Goal: Task Accomplishment & Management: Manage account settings

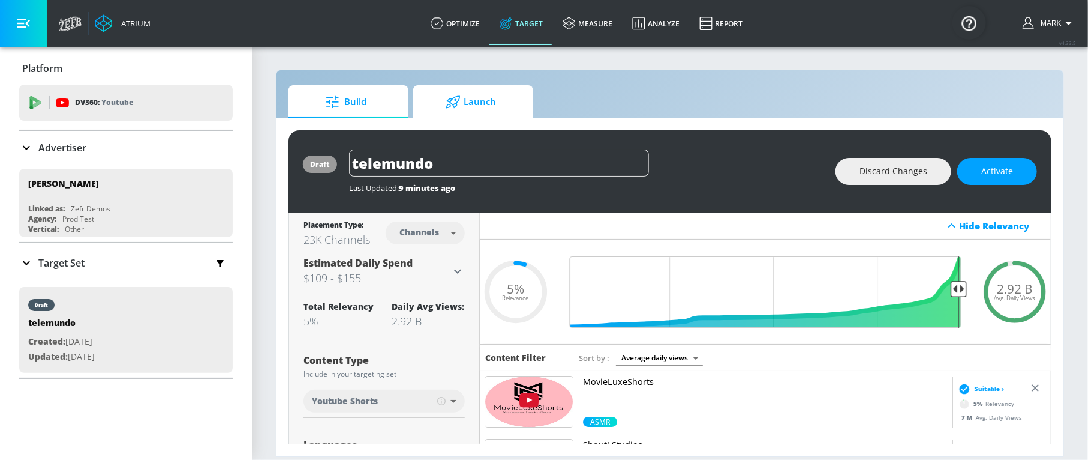
click at [434, 100] on span "Launch" at bounding box center [470, 102] width 91 height 29
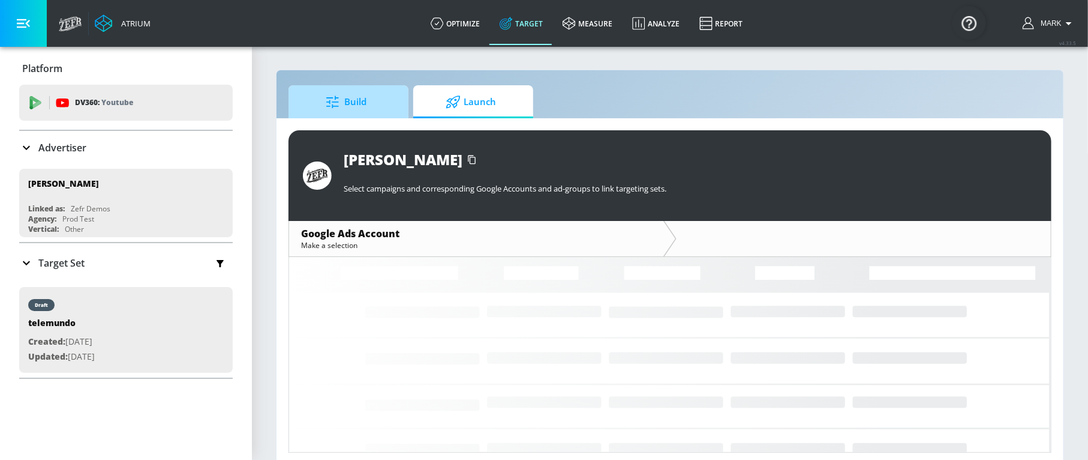
click at [369, 105] on span "Build" at bounding box center [346, 102] width 91 height 29
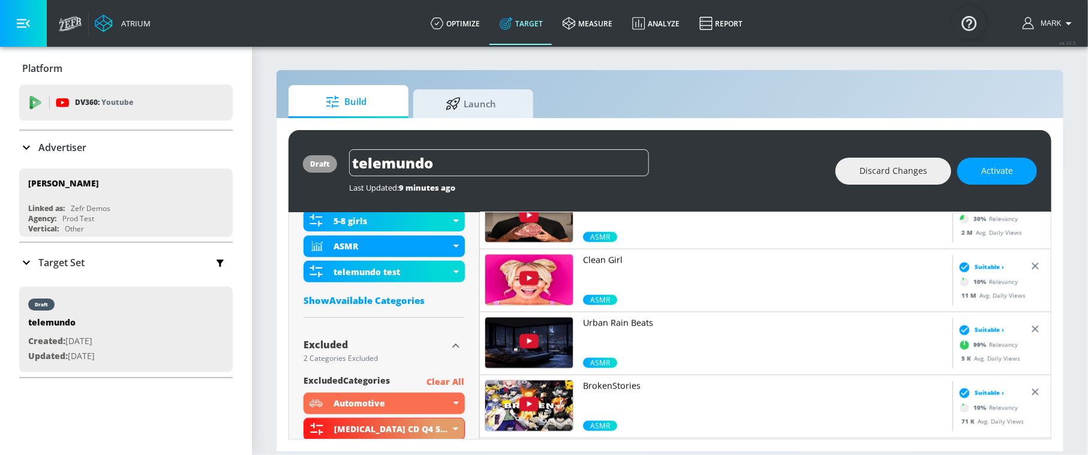
scroll to position [462, 0]
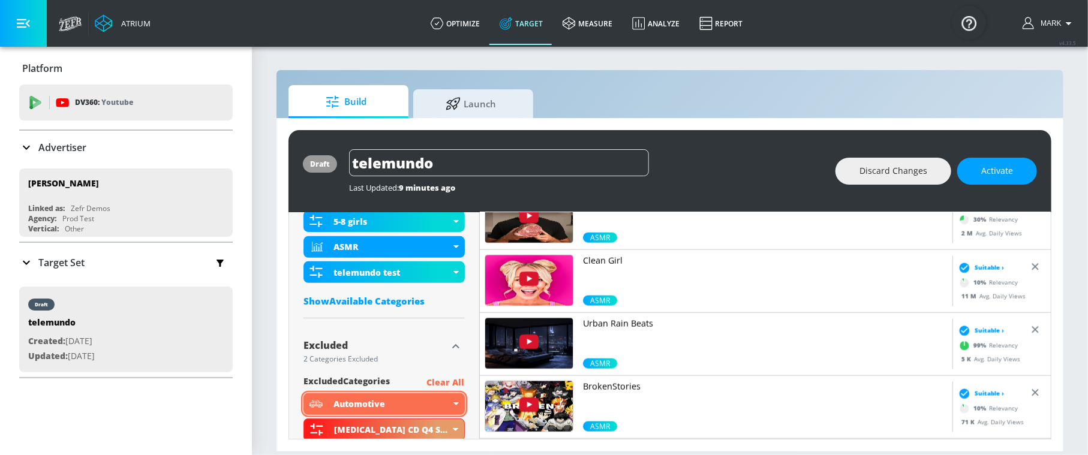
click at [452, 370] on div "Automotive" at bounding box center [384, 405] width 161 height 22
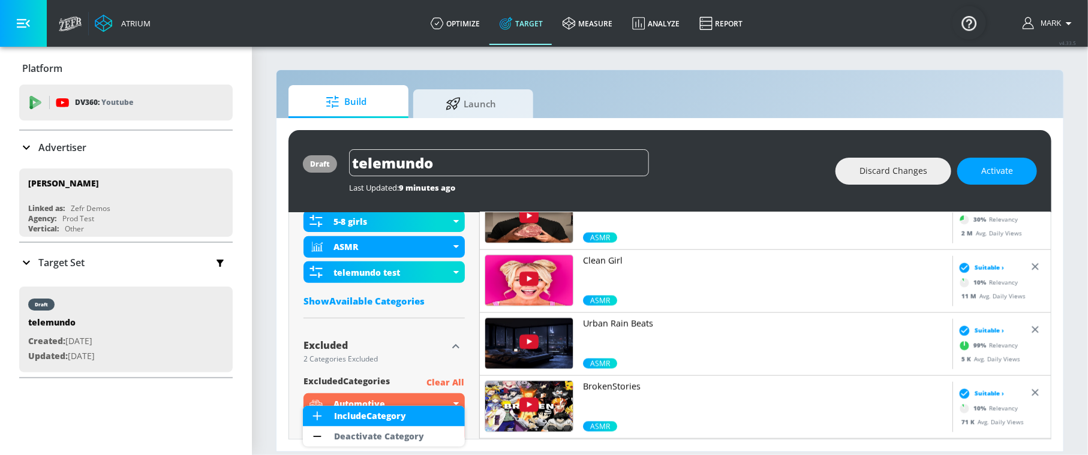
click at [444, 352] on div at bounding box center [544, 227] width 1088 height 455
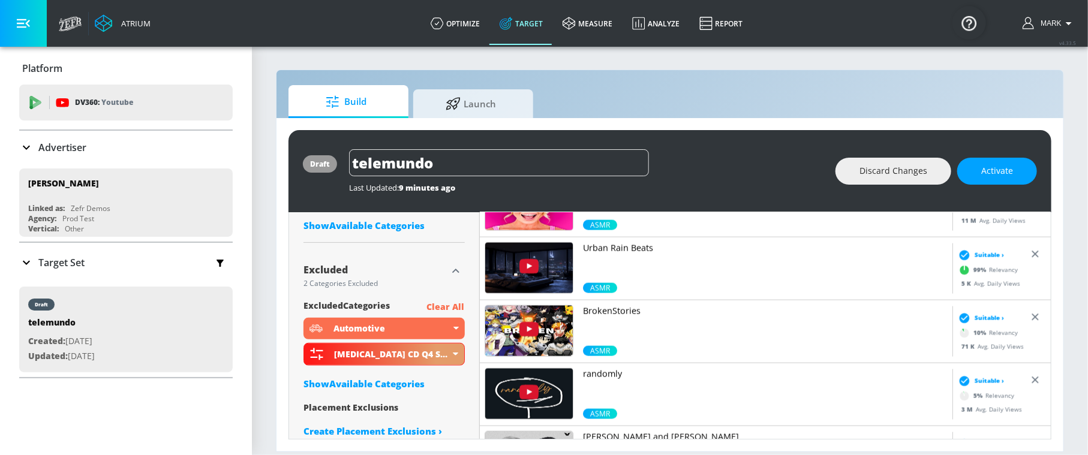
scroll to position [543, 0]
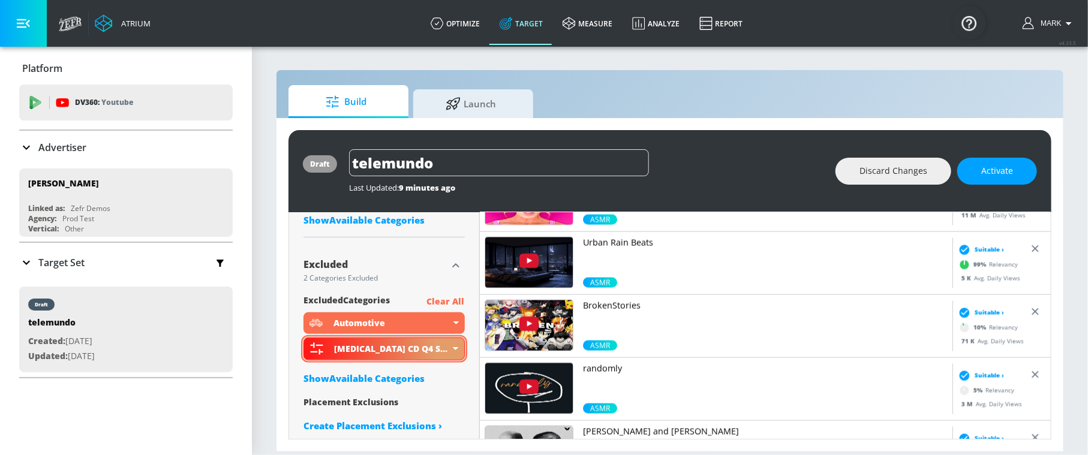
click at [463, 343] on div "Skyrizi CD Q4 Sports" at bounding box center [384, 349] width 161 height 23
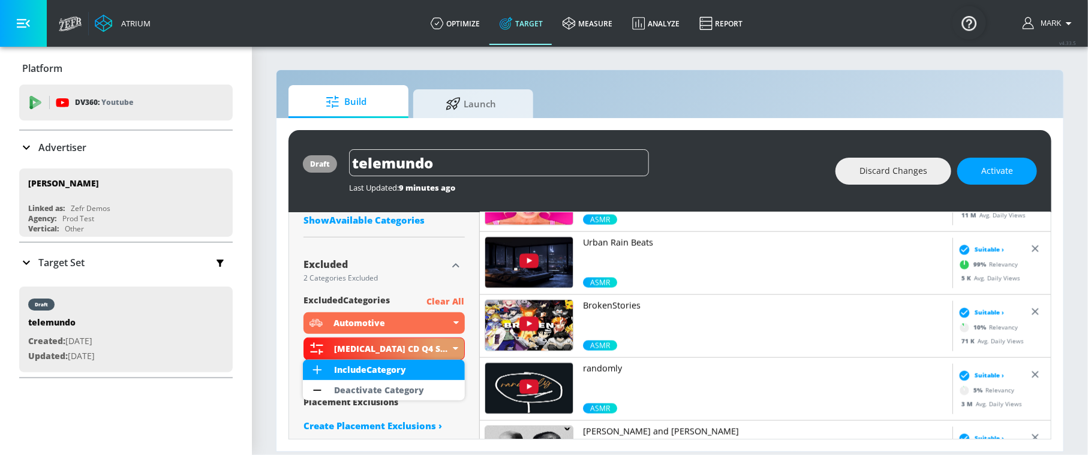
click at [474, 269] on div at bounding box center [544, 227] width 1088 height 455
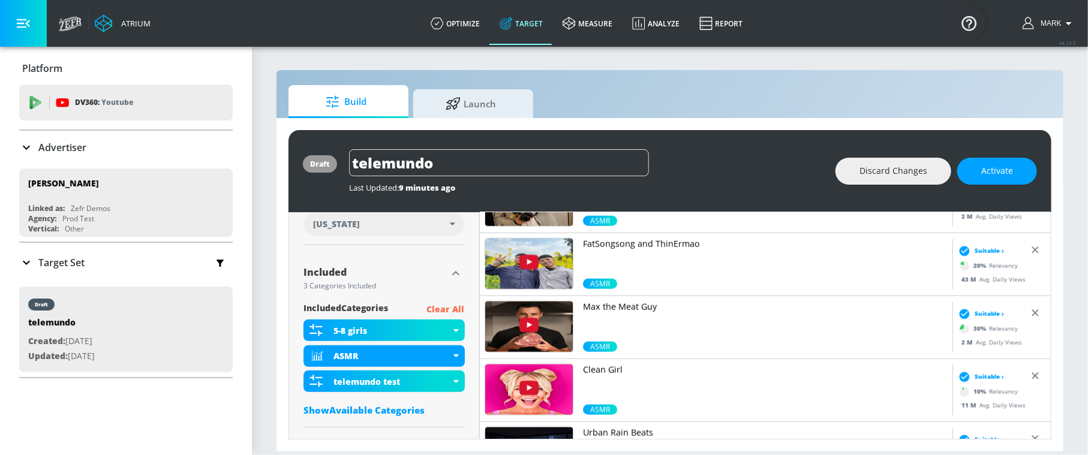
scroll to position [348, 0]
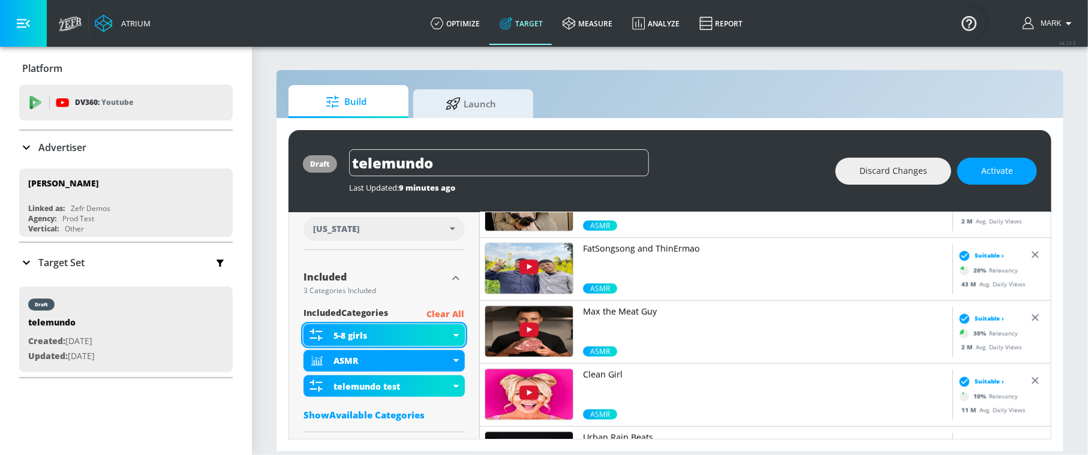
click at [461, 329] on div "5-8 girls" at bounding box center [384, 336] width 161 height 22
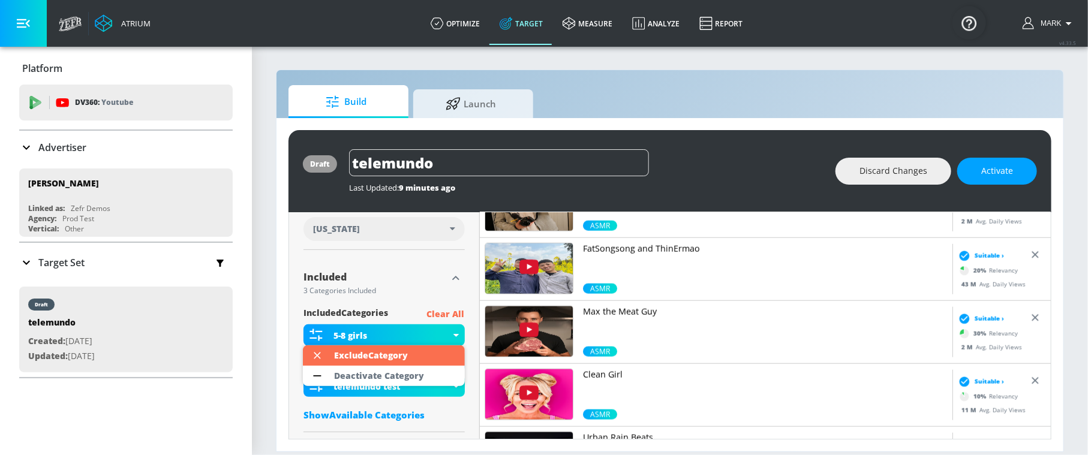
click at [470, 275] on div at bounding box center [544, 227] width 1088 height 455
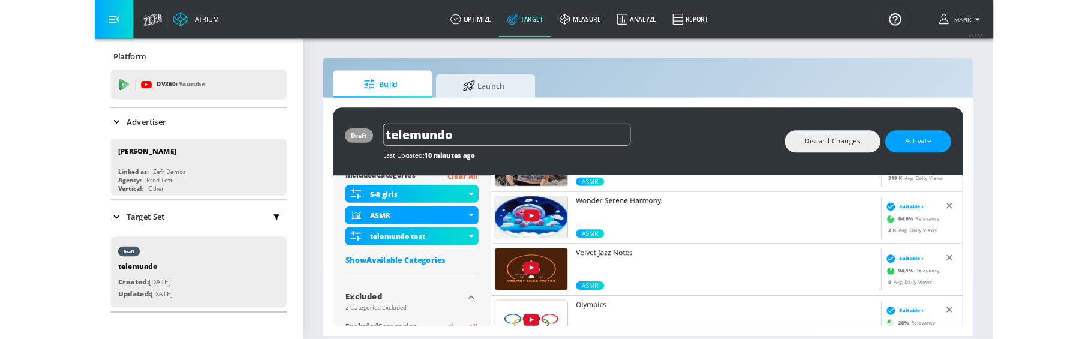
scroll to position [0, 0]
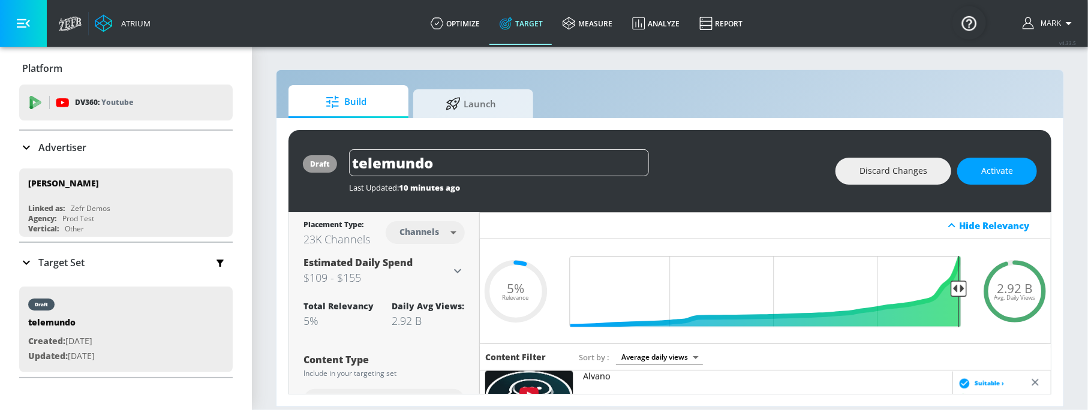
click at [16, 147] on div "Platform DV360: Youtube DV360: Youtube Advertiser Sort By A-Z asc ​ Add Account…" at bounding box center [126, 215] width 252 height 337
click at [26, 143] on icon at bounding box center [26, 147] width 14 height 14
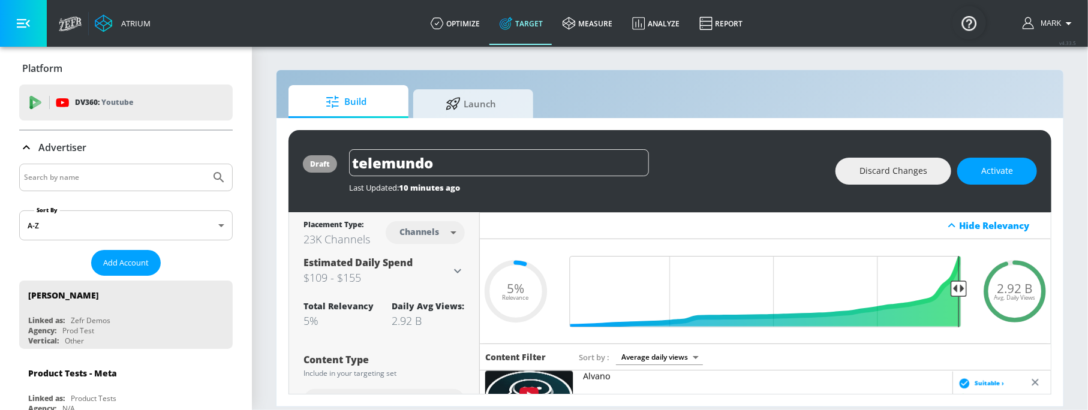
click at [55, 181] on input "Search by name" at bounding box center [115, 178] width 182 height 16
click at [206, 164] on button "Submit Search" at bounding box center [219, 177] width 26 height 26
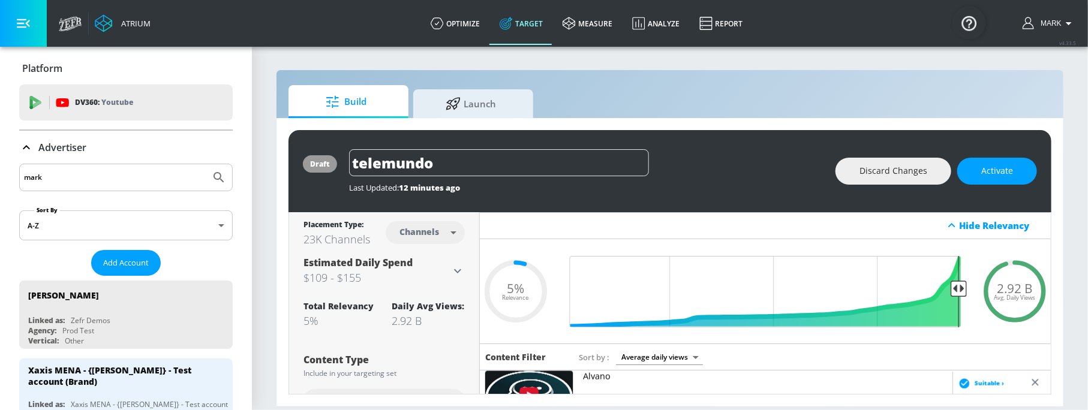
click at [50, 175] on input "mark" at bounding box center [115, 178] width 182 height 16
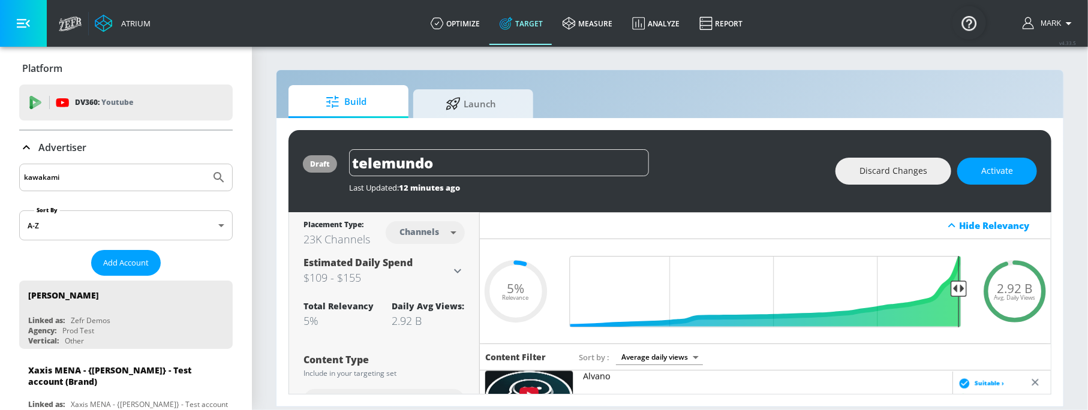
type input "kawakami"
click at [206, 164] on button "Submit Search" at bounding box center [219, 177] width 26 height 26
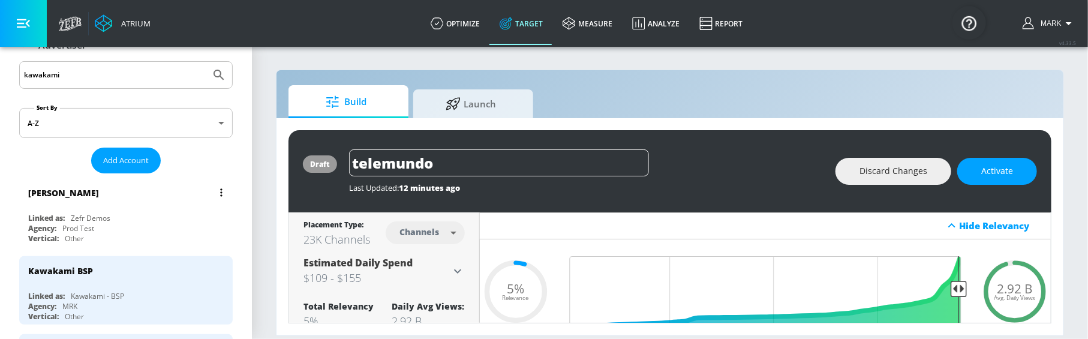
scroll to position [186, 0]
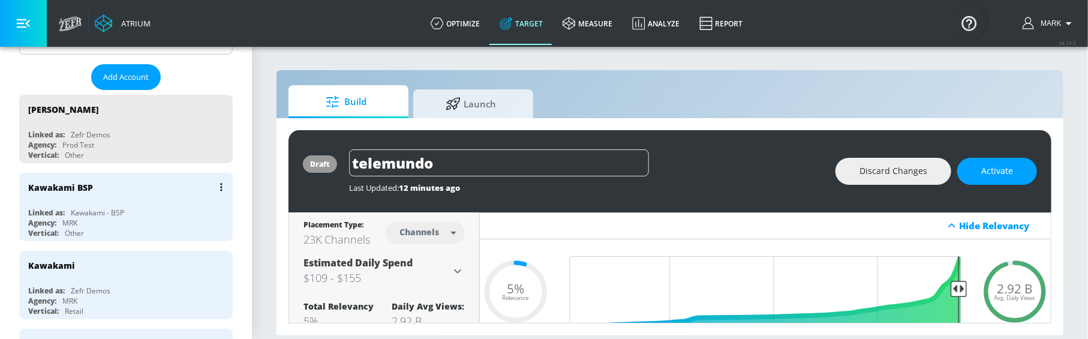
click at [145, 204] on div "Kawakami BSP Linked as: Kawakami - BSP Agency: MRK Vertical: Other" at bounding box center [126, 207] width 214 height 68
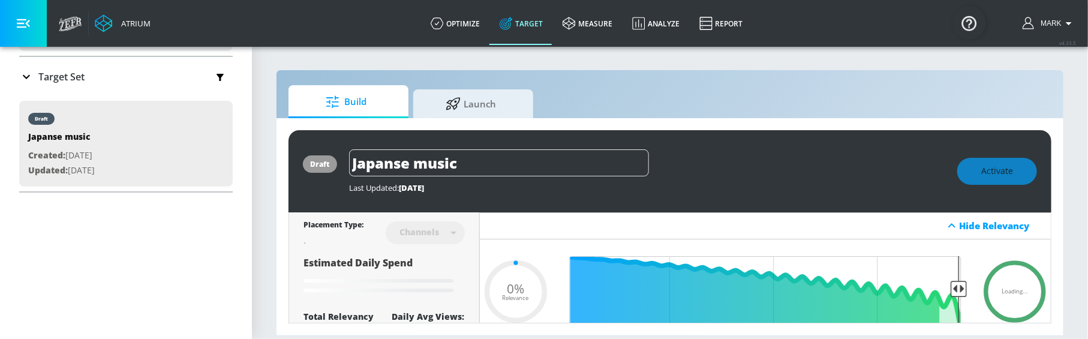
type input "0.6"
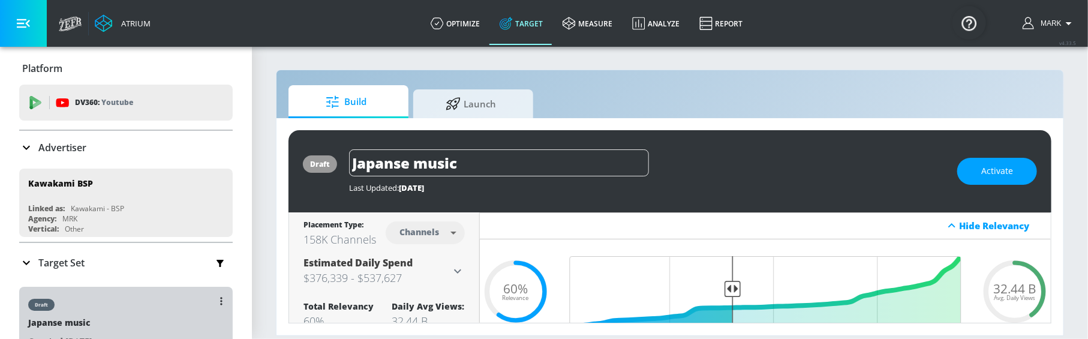
click at [179, 320] on div "draft Japanse music Created: Aug. 21, 2025 Updated: Aug. 21, 2025" at bounding box center [126, 330] width 214 height 86
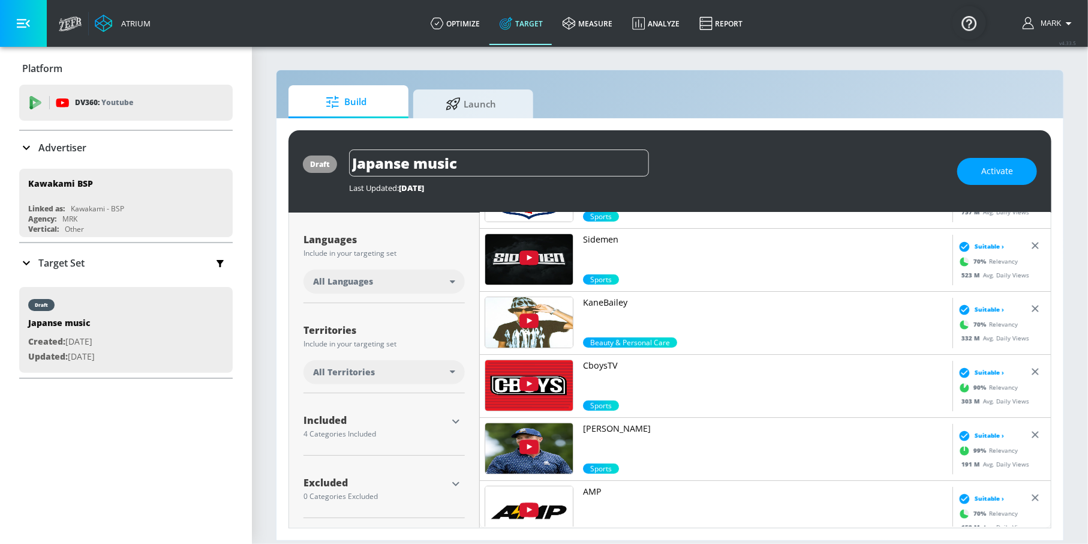
scroll to position [203, 0]
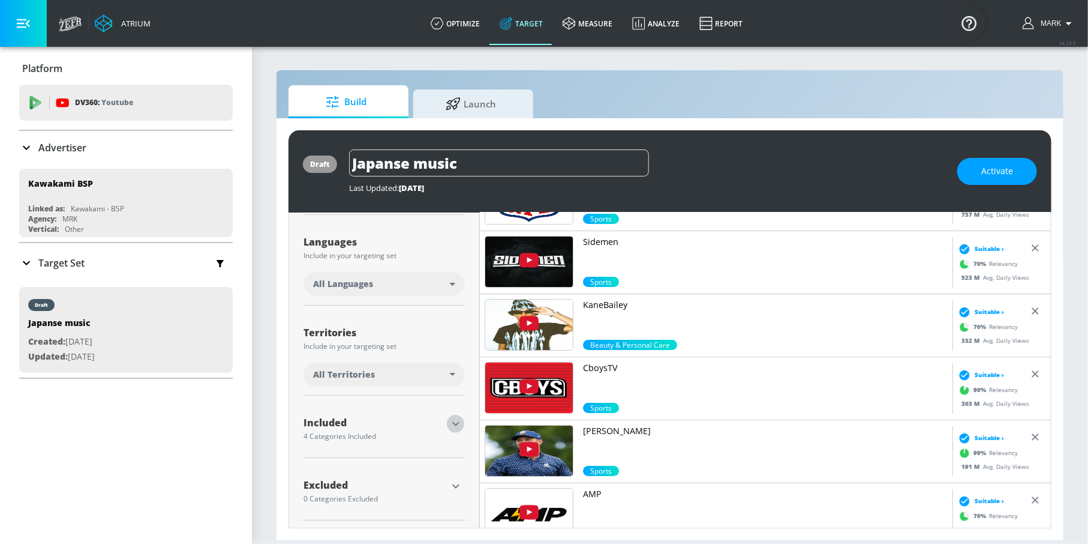
click at [452, 370] on icon "button" at bounding box center [456, 423] width 14 height 14
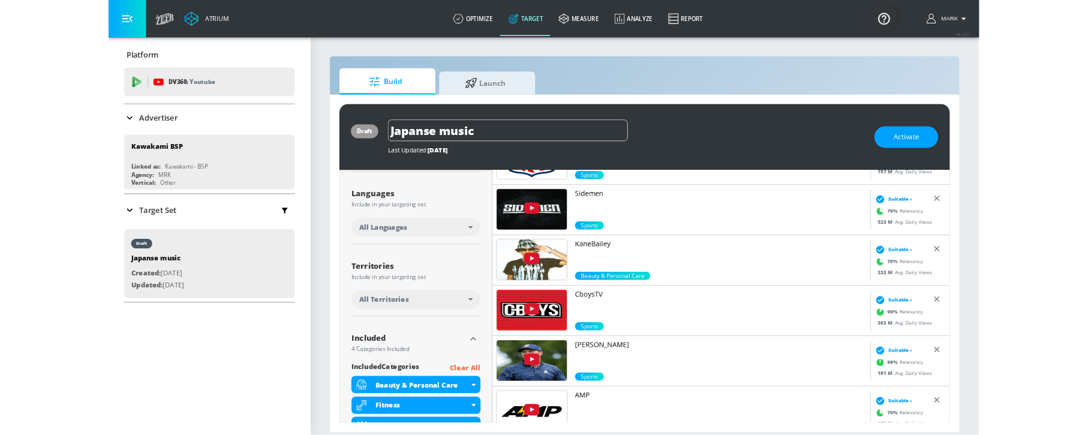
scroll to position [349, 0]
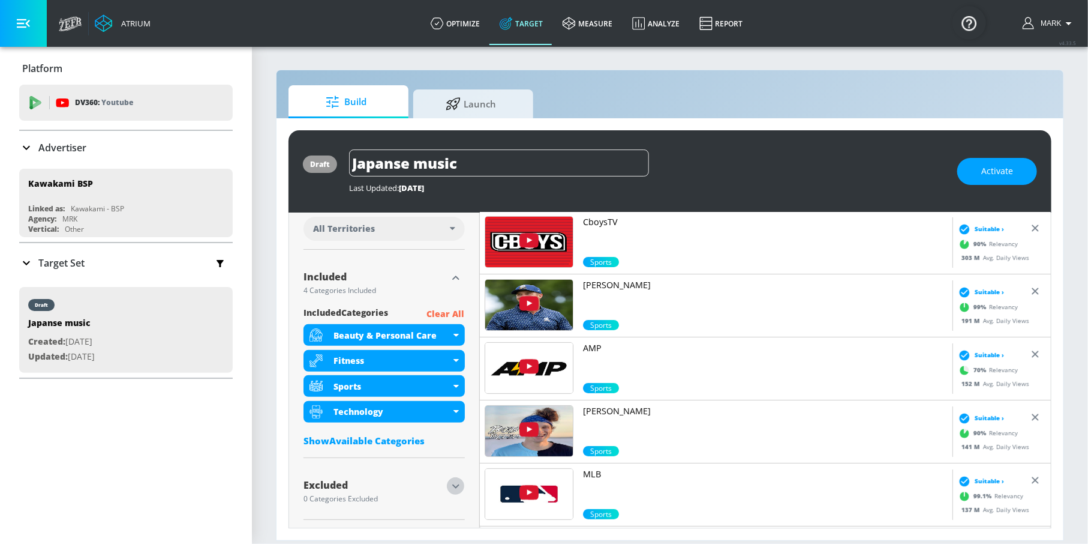
click at [449, 370] on icon "button" at bounding box center [456, 486] width 14 height 14
click at [454, 370] on div "Technology" at bounding box center [384, 412] width 161 height 22
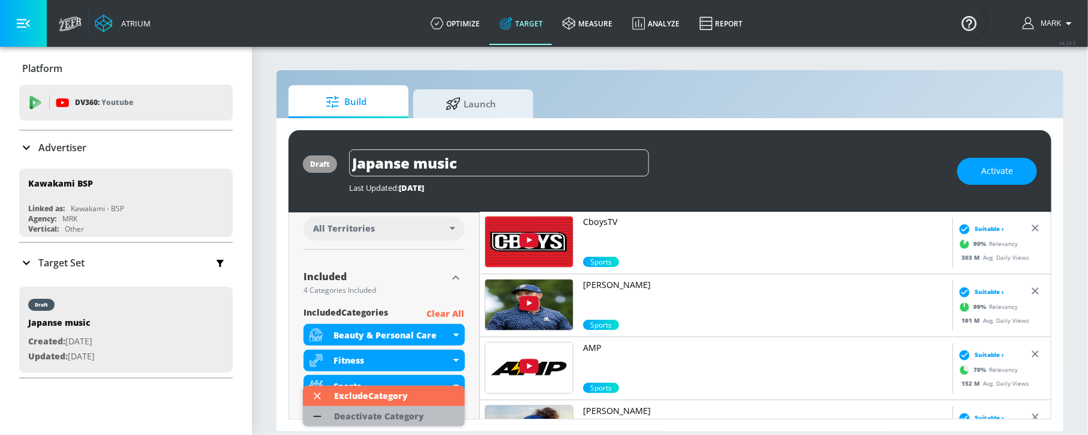
click at [410, 370] on div "Deactivate Category" at bounding box center [379, 416] width 90 height 8
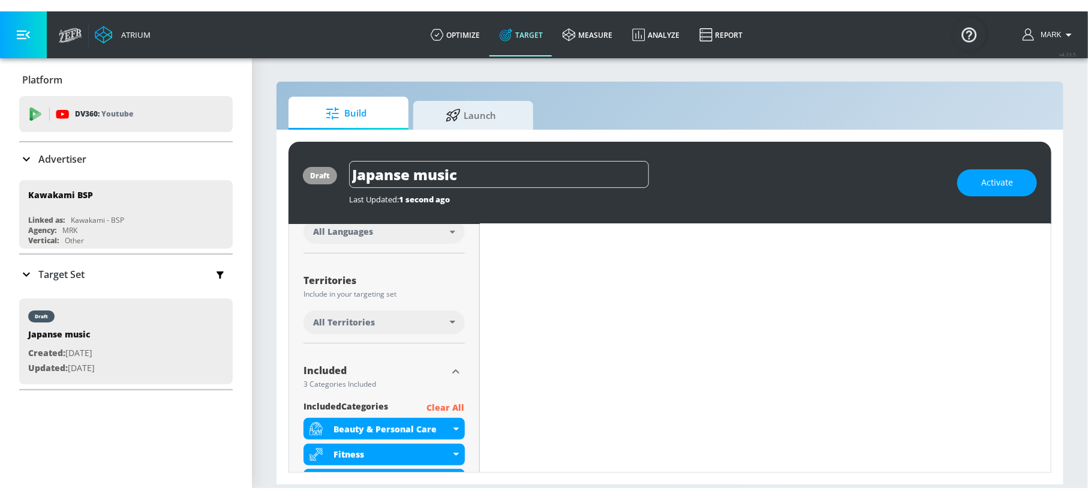
scroll to position [0, 0]
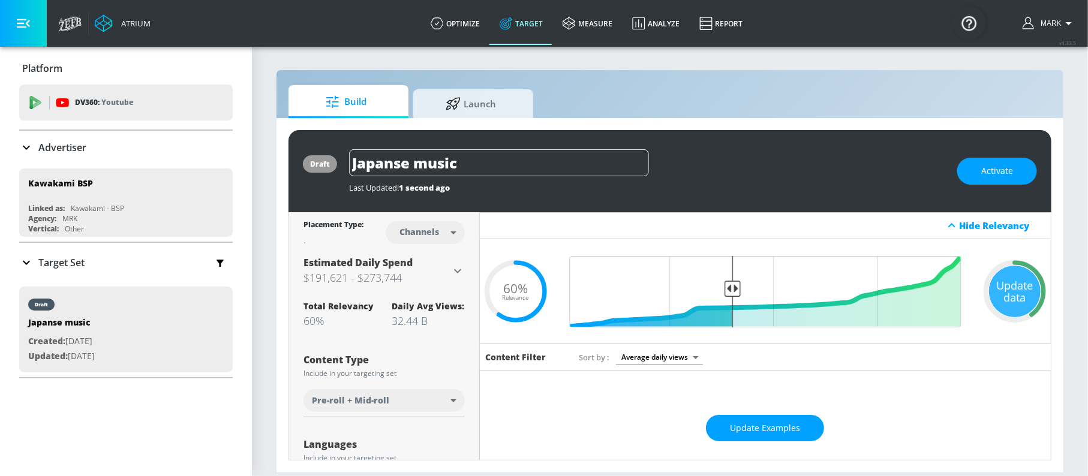
click at [123, 370] on div "Platform DV360: Youtube DV360: Youtube Advertiser kawakami Sort By A-Z asc ​ Ad…" at bounding box center [126, 262] width 252 height 430
click at [372, 98] on span "Build" at bounding box center [346, 102] width 91 height 29
click at [457, 101] on icon at bounding box center [453, 101] width 14 height 13
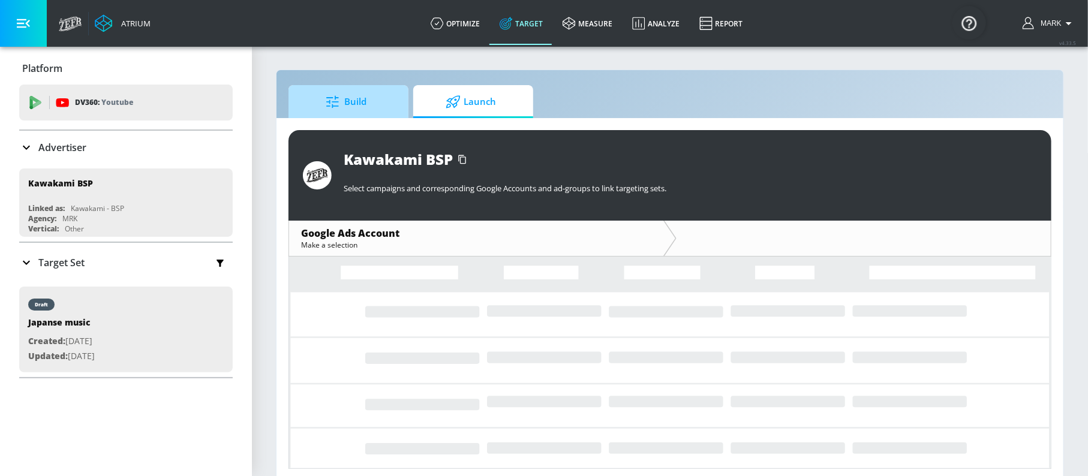
click at [383, 115] on span "Build" at bounding box center [346, 102] width 91 height 29
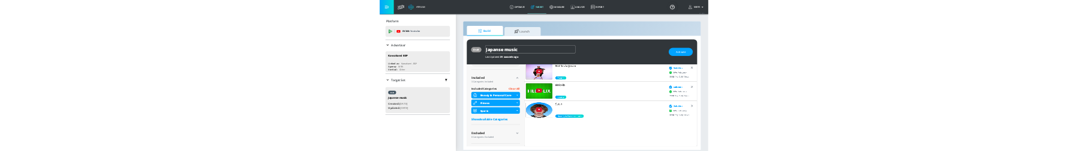
scroll to position [1535, 0]
